Goal: Information Seeking & Learning: Learn about a topic

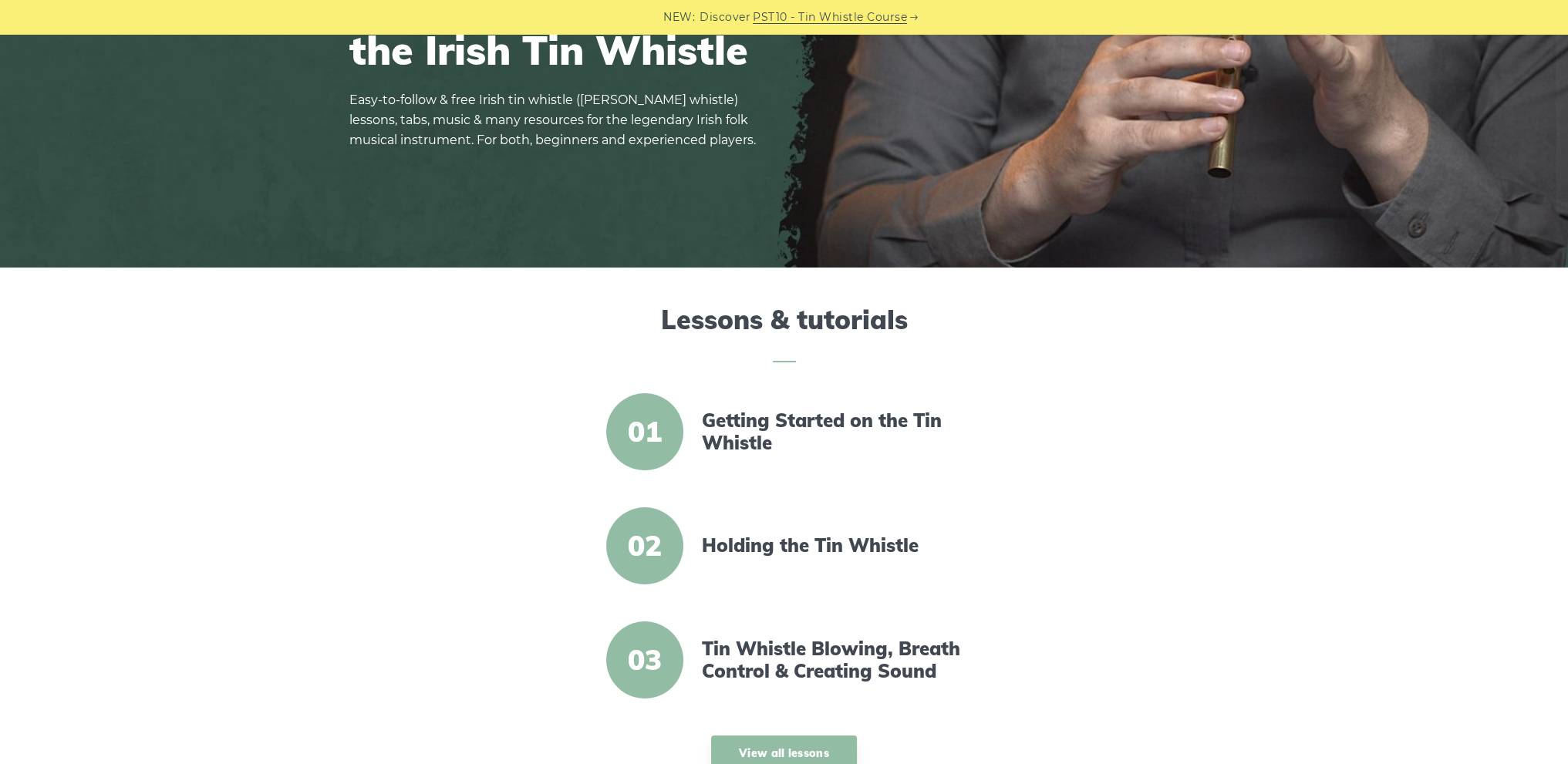
scroll to position [232, 0]
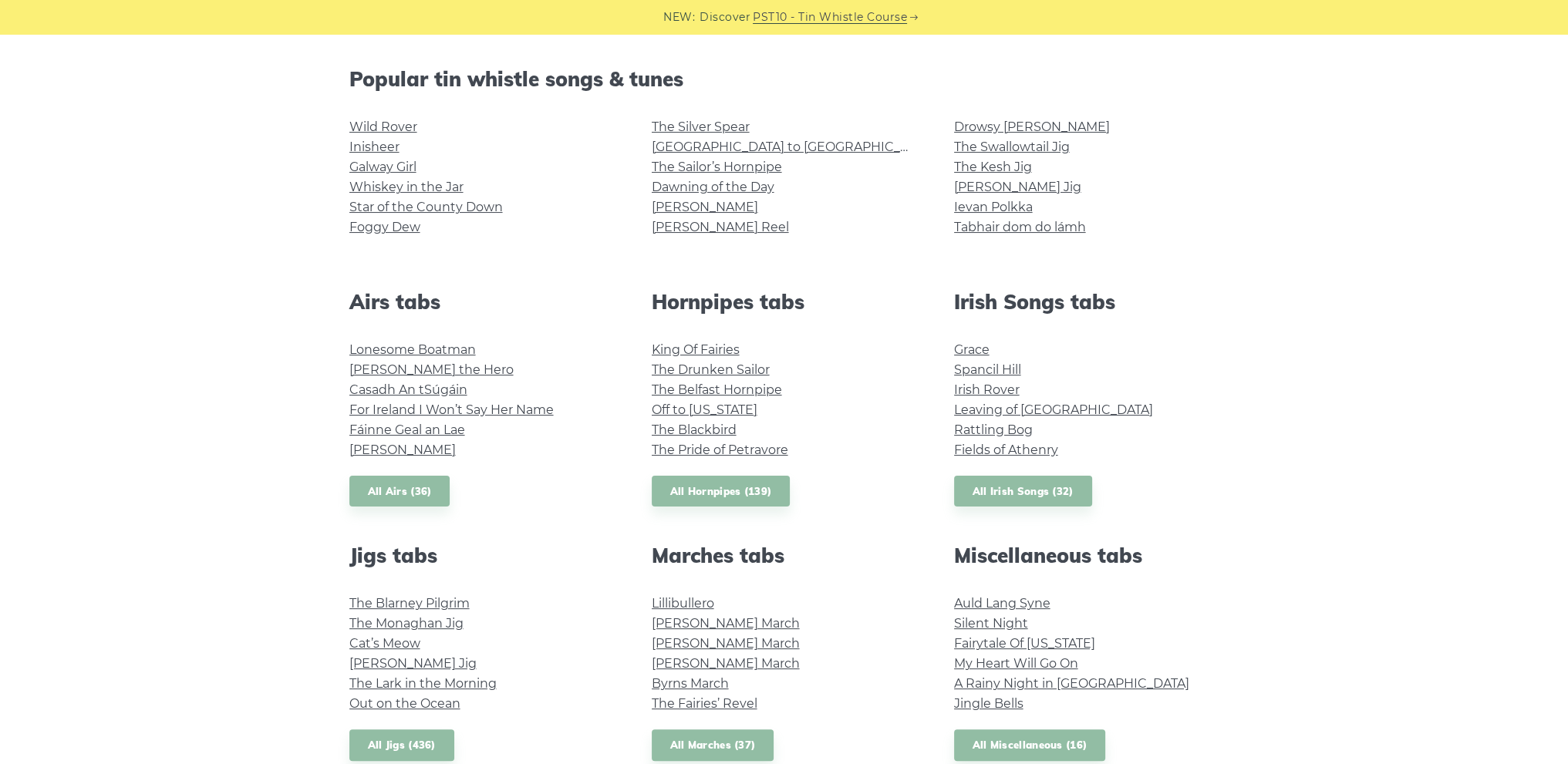
scroll to position [606, 0]
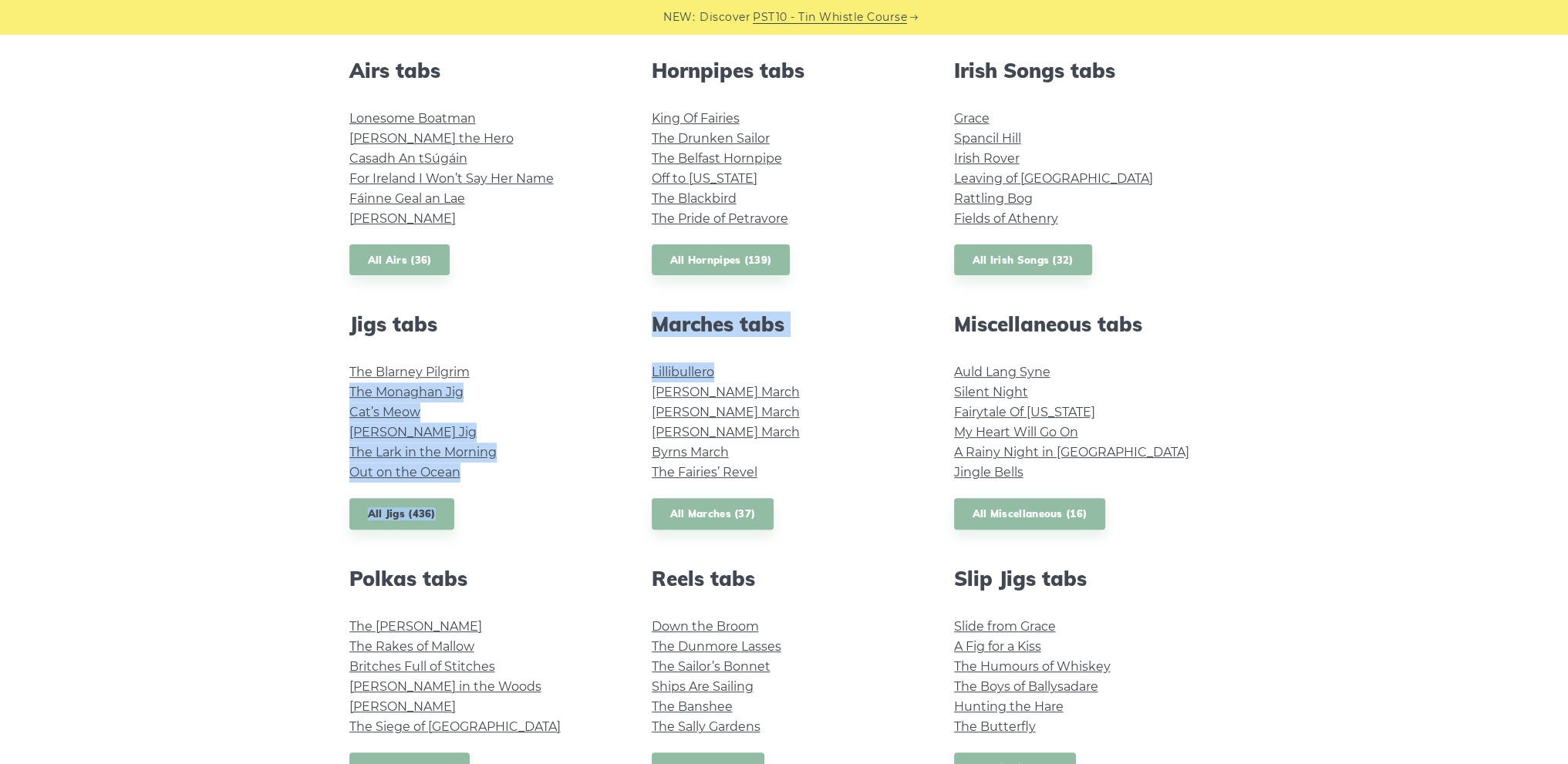
drag, startPoint x: 623, startPoint y: 376, endPoint x: 745, endPoint y: 377, distance: 122.0
click at [745, 377] on div "Popular tin whistle songs & tunes Wild Rover Inisheer Galway Girl Whiskey in th…" at bounding box center [784, 456] width 907 height 1240
drag, startPoint x: 820, startPoint y: 364, endPoint x: 790, endPoint y: 364, distance: 30.0
click at [820, 364] on li "Lillibullero" at bounding box center [784, 373] width 265 height 20
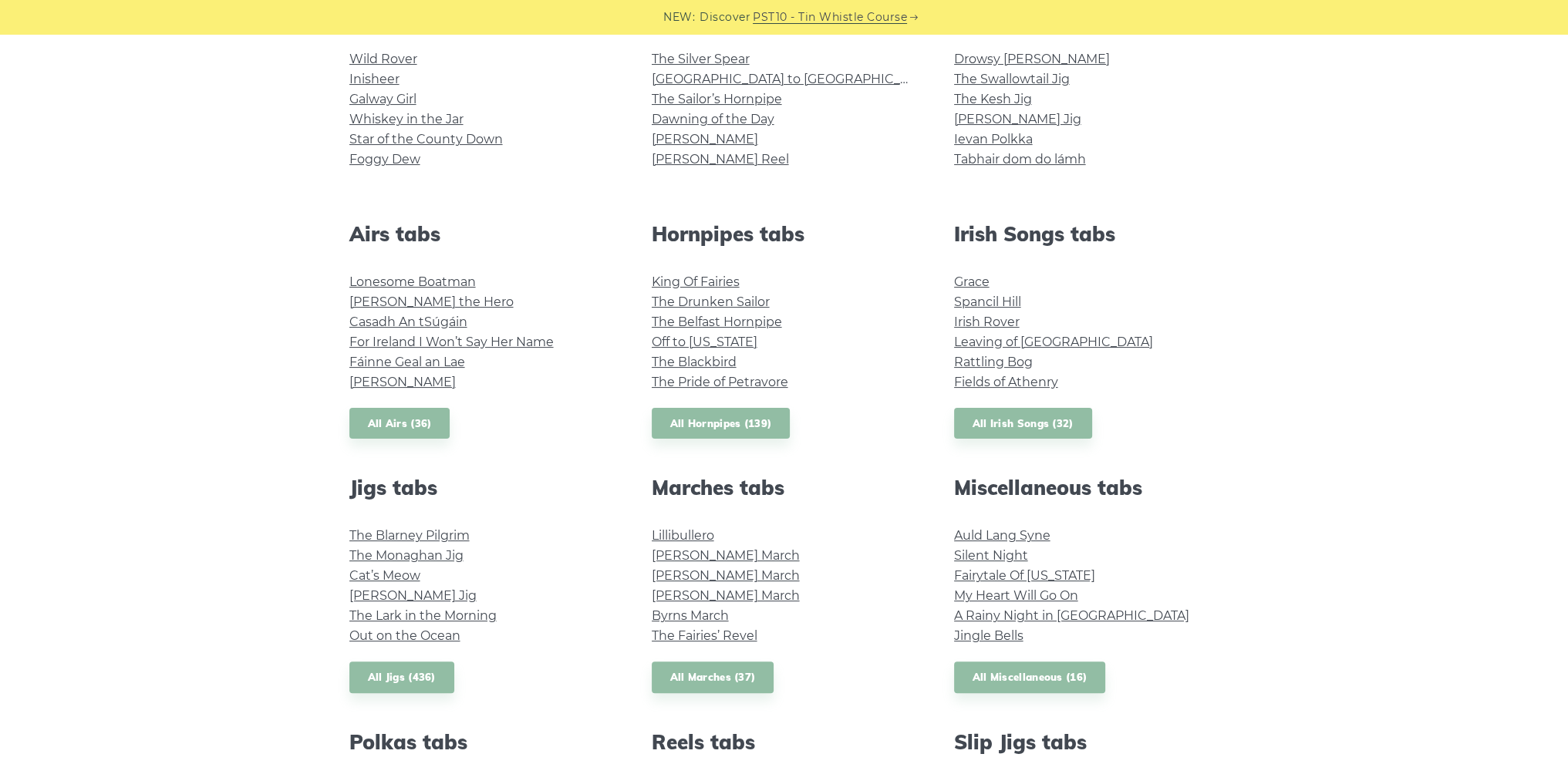
scroll to position [529, 0]
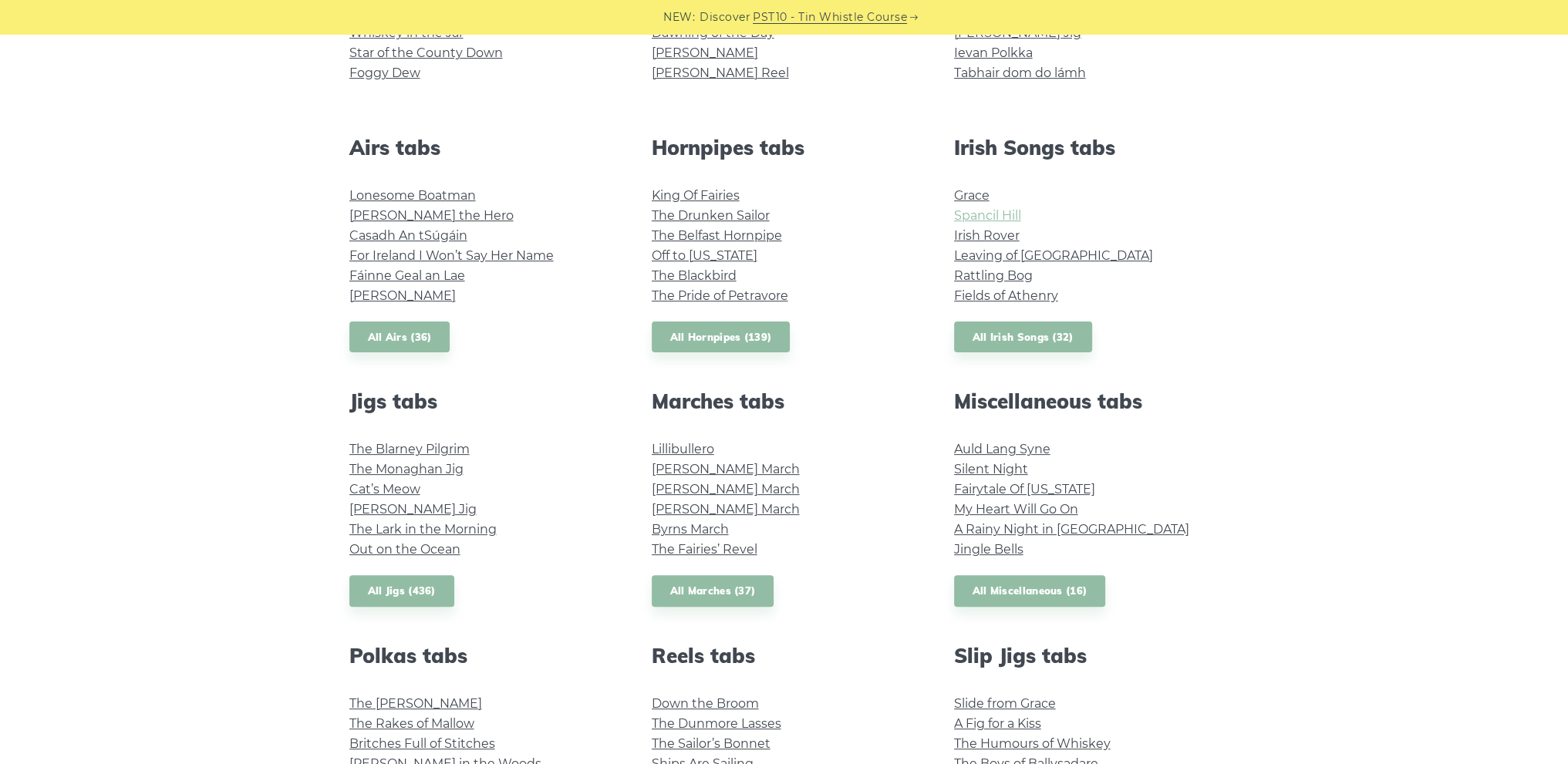
click at [1016, 213] on link "Spancil Hill" at bounding box center [987, 215] width 67 height 15
click at [985, 219] on link "Spancil Hill" at bounding box center [987, 215] width 67 height 15
click at [952, 184] on div "Irish Songs tabs Grace Spancil Hill Irish Rover Leaving of Liverpool Rattling B…" at bounding box center [1086, 244] width 302 height 218
click at [958, 191] on link "Grace" at bounding box center [971, 195] width 36 height 15
click at [990, 236] on link "Irish Rover" at bounding box center [986, 236] width 66 height 15
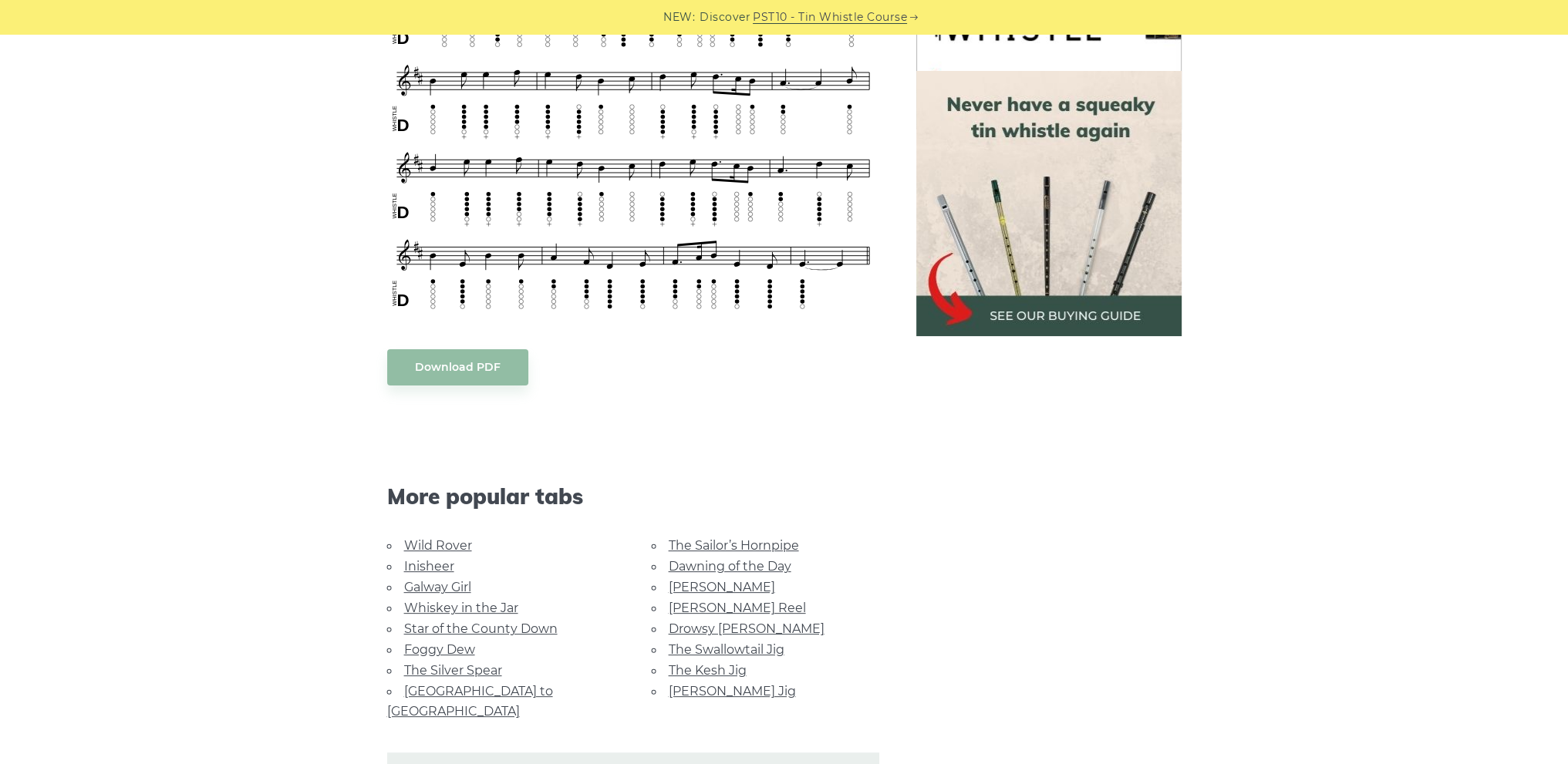
scroll to position [694, 0]
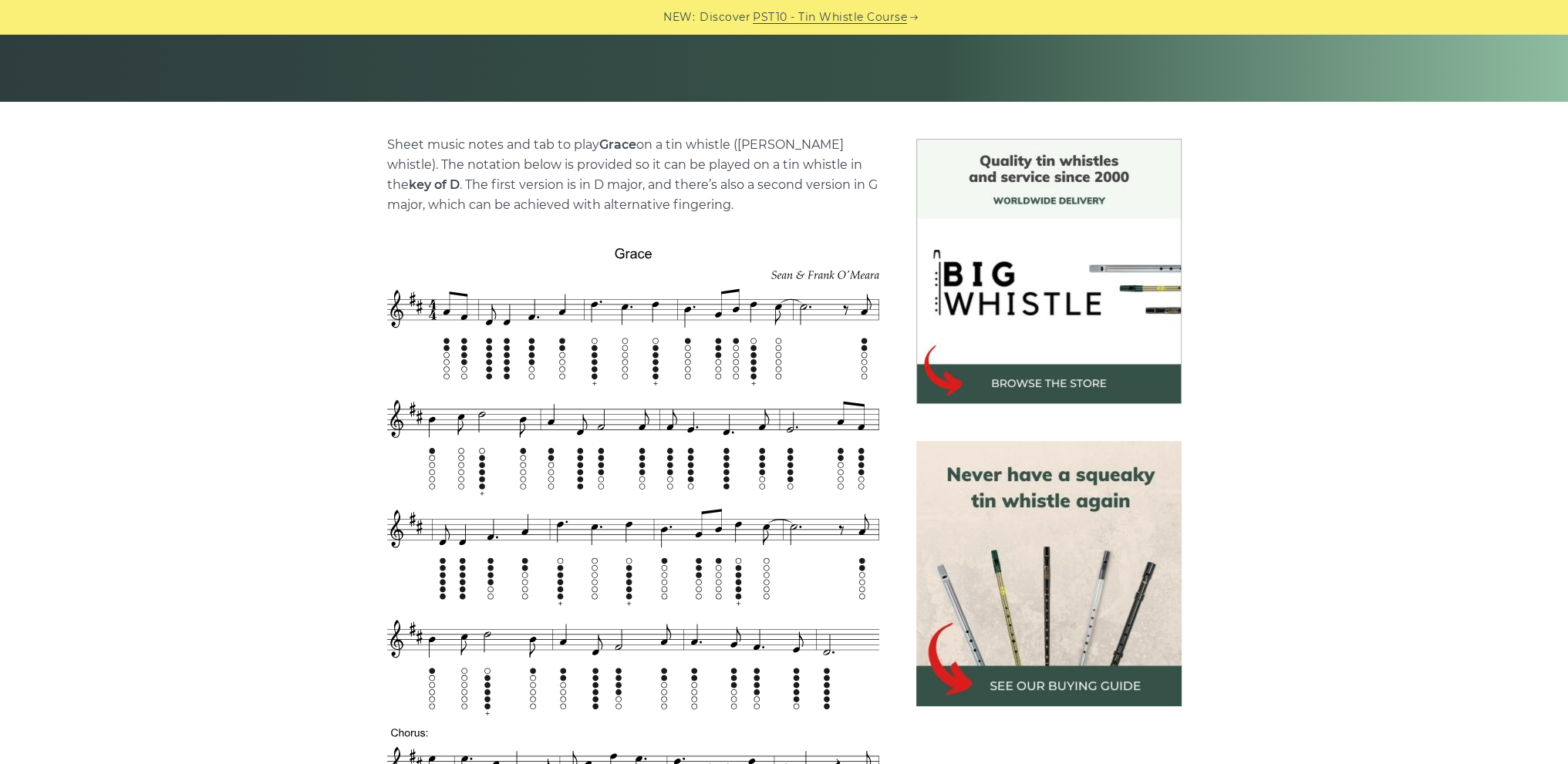
scroll to position [463, 0]
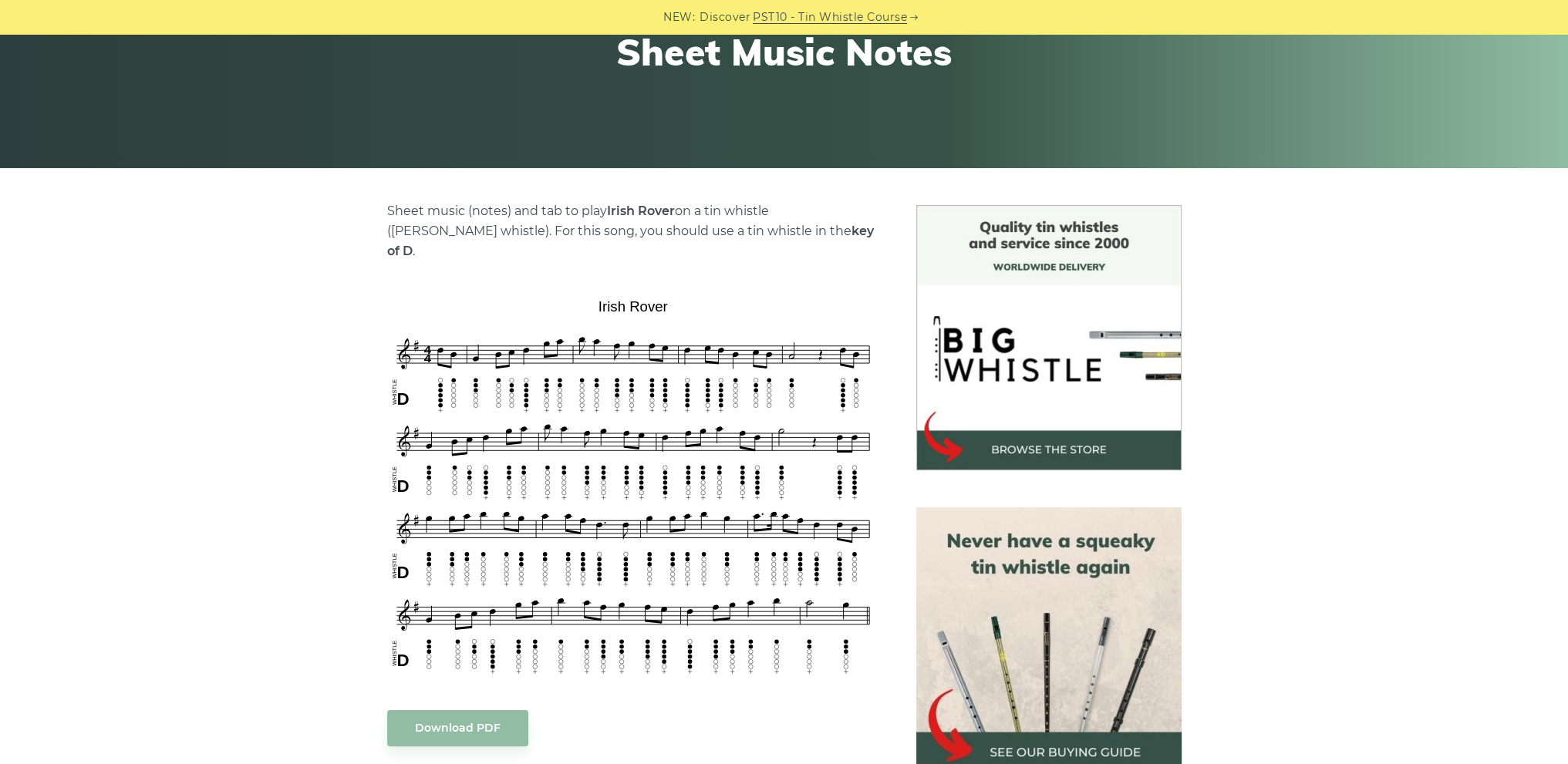
scroll to position [232, 0]
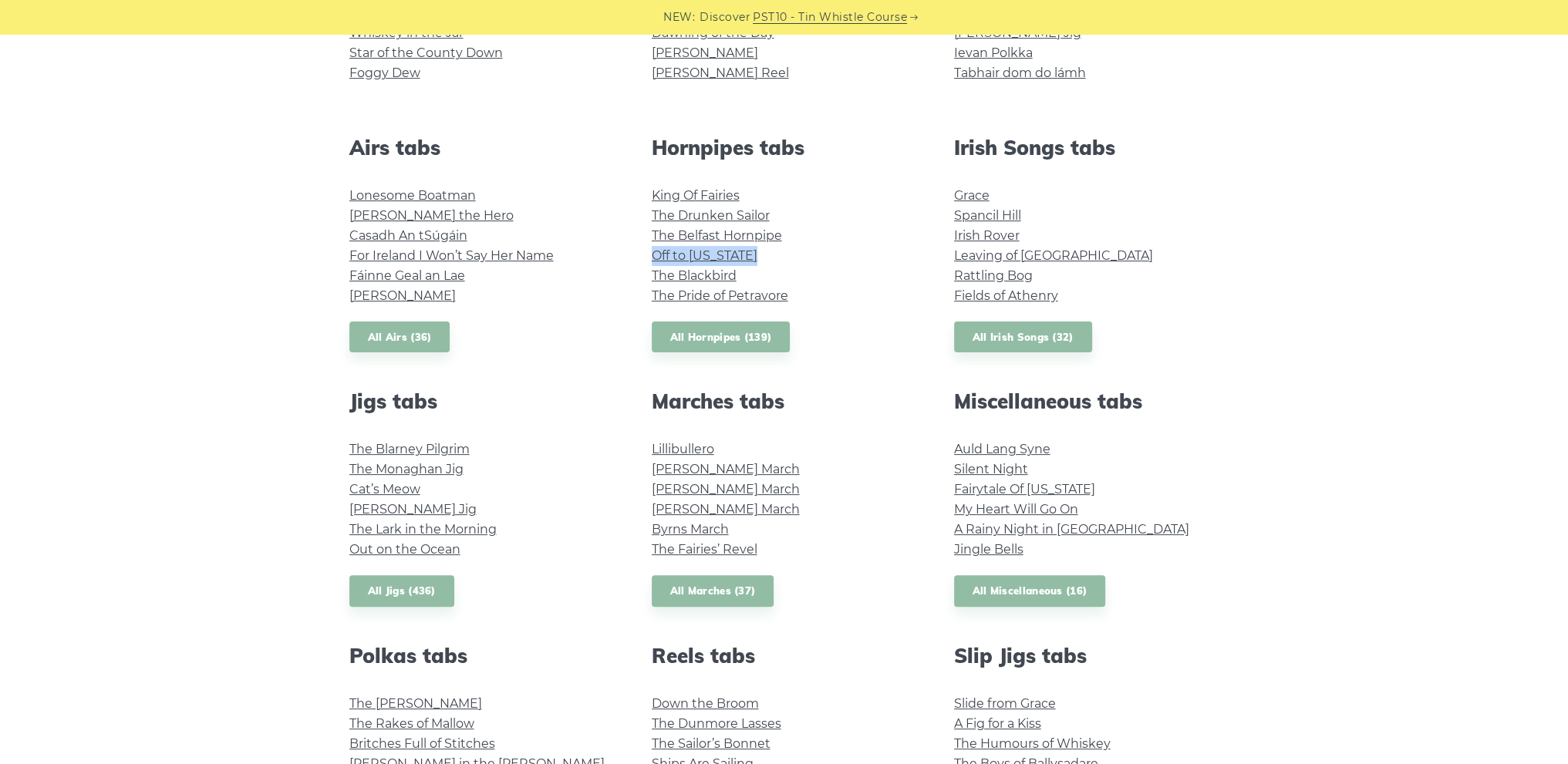
drag, startPoint x: 641, startPoint y: 255, endPoint x: 762, endPoint y: 258, distance: 121.0
click at [762, 258] on div "Hornpipes tabs King Of Fairies The Drunken Sailor The Belfast Hornpipe Off to […" at bounding box center [784, 244] width 302 height 218
click at [734, 250] on link "Off to [US_STATE]" at bounding box center [704, 256] width 105 height 15
click at [713, 271] on link "The Blackbird" at bounding box center [693, 275] width 84 height 15
click at [680, 277] on link "The Blackbird" at bounding box center [693, 275] width 84 height 15
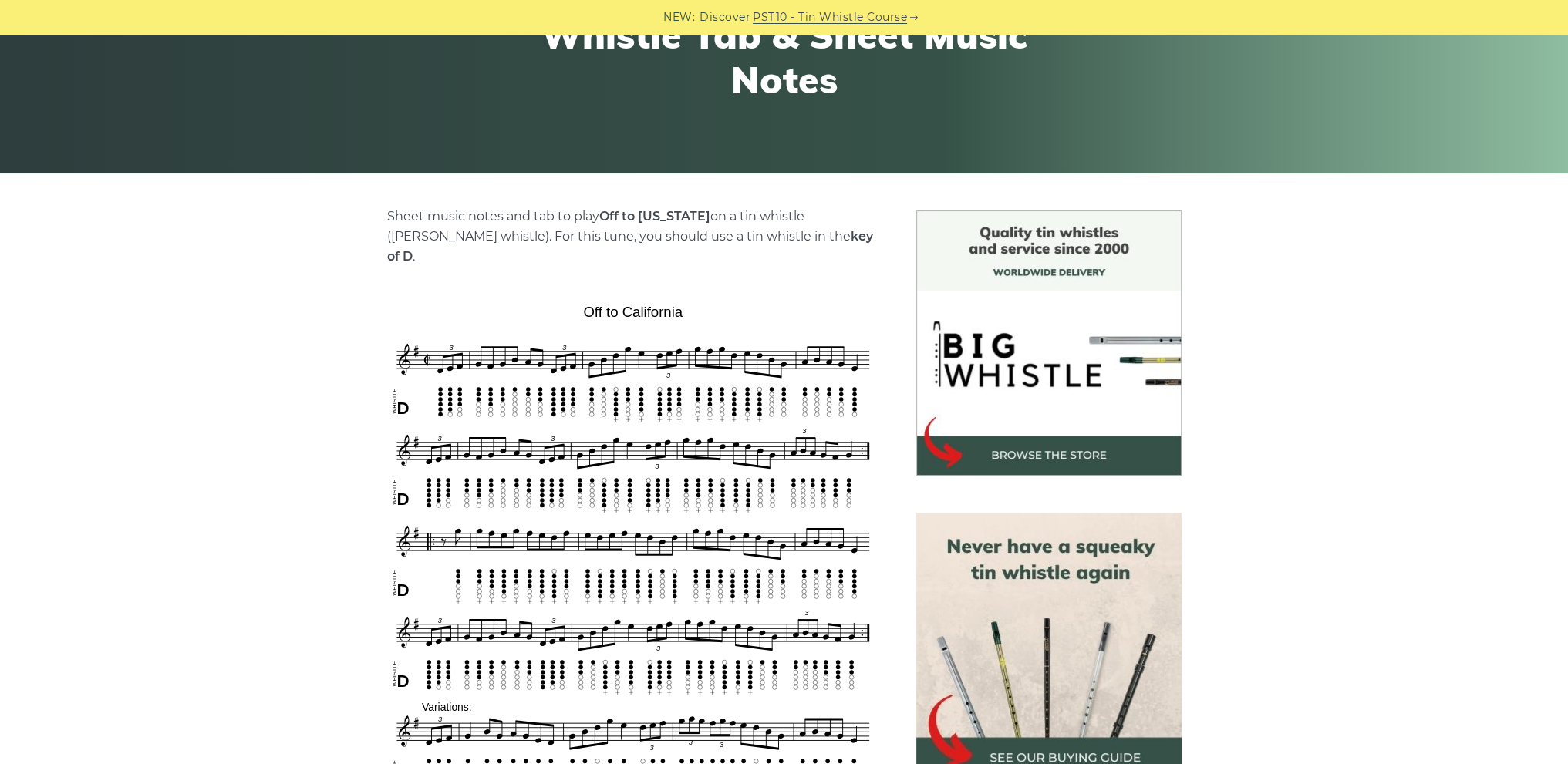
scroll to position [232, 0]
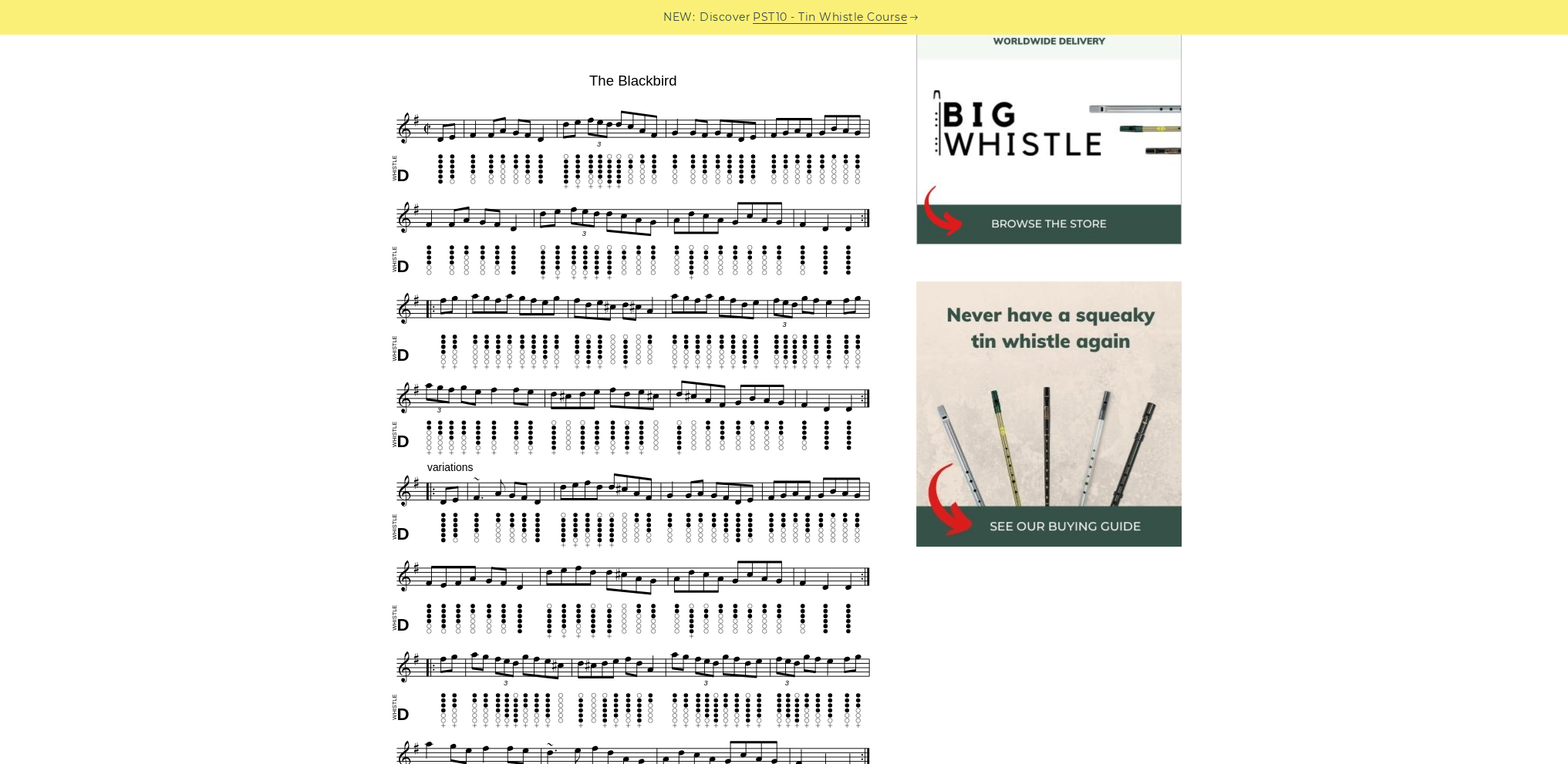
scroll to position [771, 0]
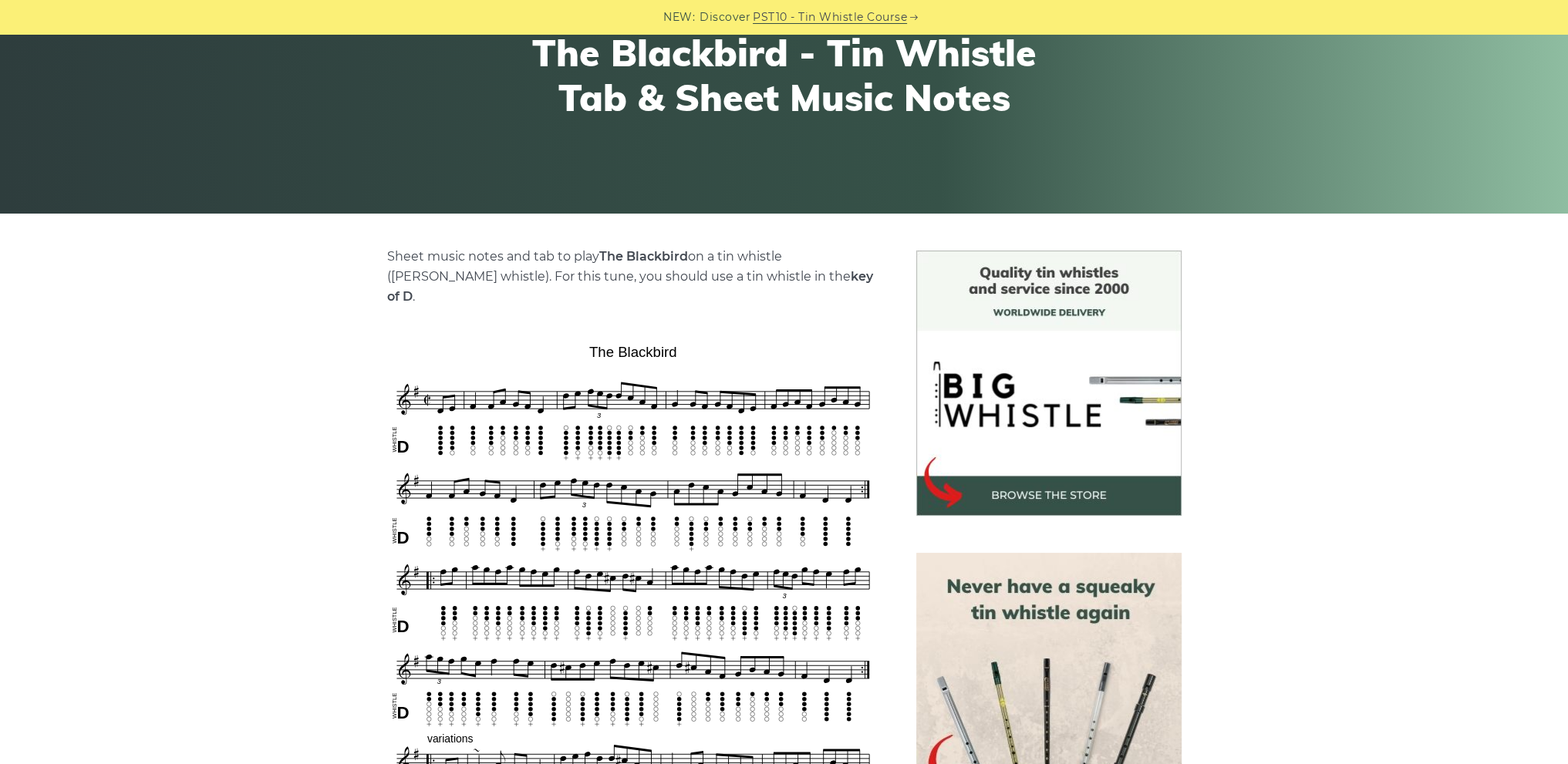
scroll to position [308, 0]
